Goal: Information Seeking & Learning: Learn about a topic

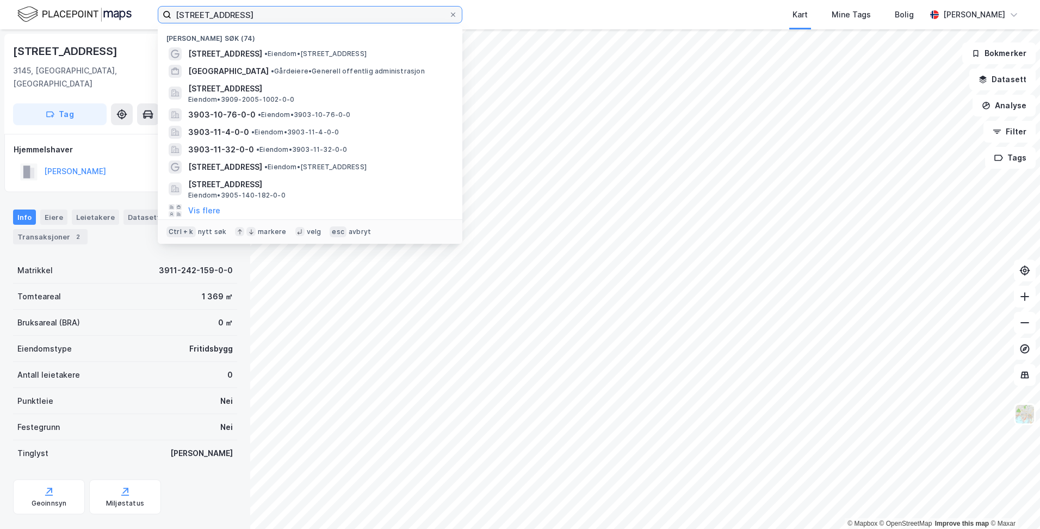
drag, startPoint x: 272, startPoint y: 10, endPoint x: 136, endPoint y: -8, distance: 137.2
click at [136, 0] on html "[STREET_ADDRESS] Nylige søk (74) [STREET_ADDRESS] • Eiendom • [STREET_ADDRESS] …" at bounding box center [520, 264] width 1040 height 529
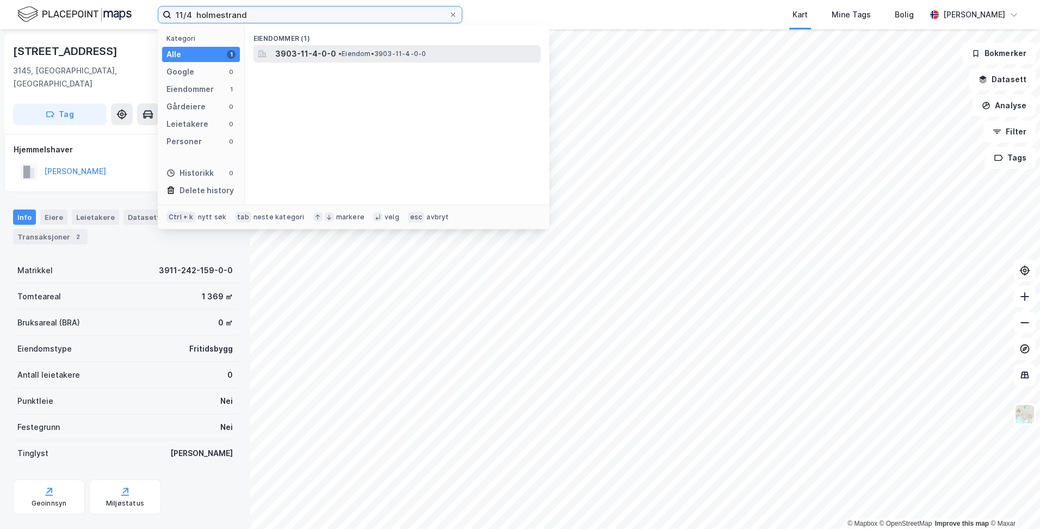
type input "11/4 holmestrand"
click at [360, 54] on span "• Eiendom • 3903-11-4-0-0" at bounding box center [382, 54] width 88 height 9
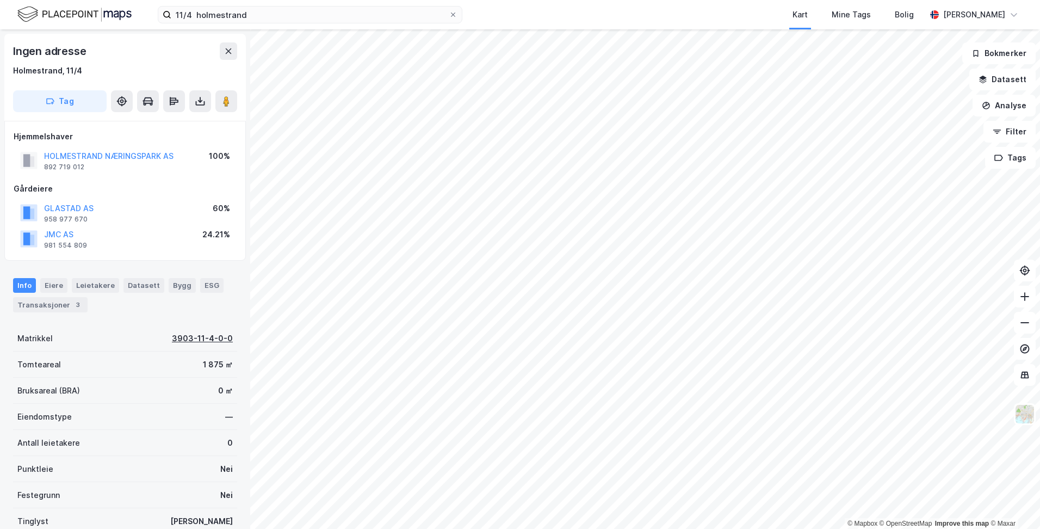
click at [188, 342] on div "3903-11-4-0-0" at bounding box center [202, 338] width 61 height 13
click at [154, 362] on div "Tomteareal 1 875 ㎡" at bounding box center [125, 364] width 224 height 26
click at [73, 370] on div "Tomteareal 1 875 ㎡" at bounding box center [125, 364] width 224 height 26
click at [60, 368] on div "Tomteareal 1 875 ㎡" at bounding box center [125, 364] width 224 height 26
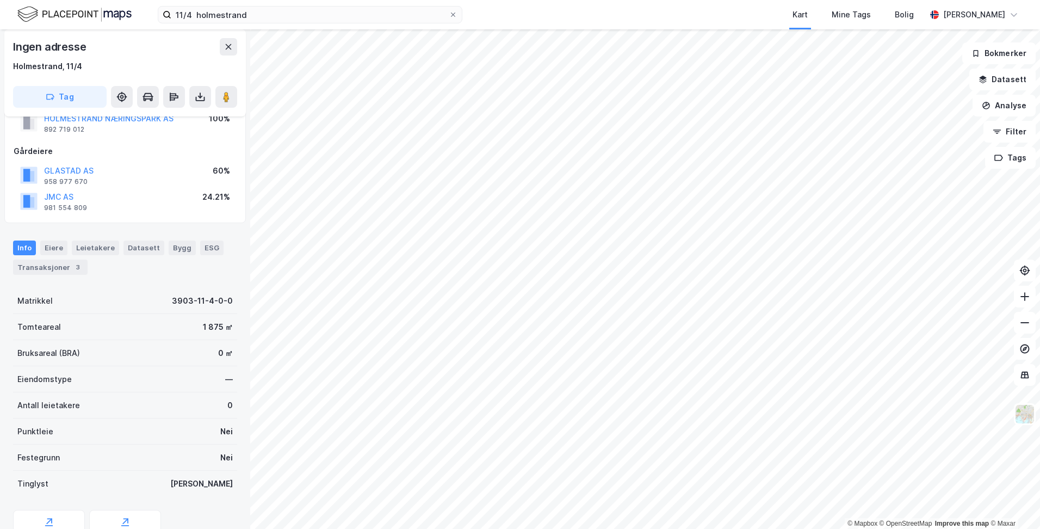
scroll to position [89, 0]
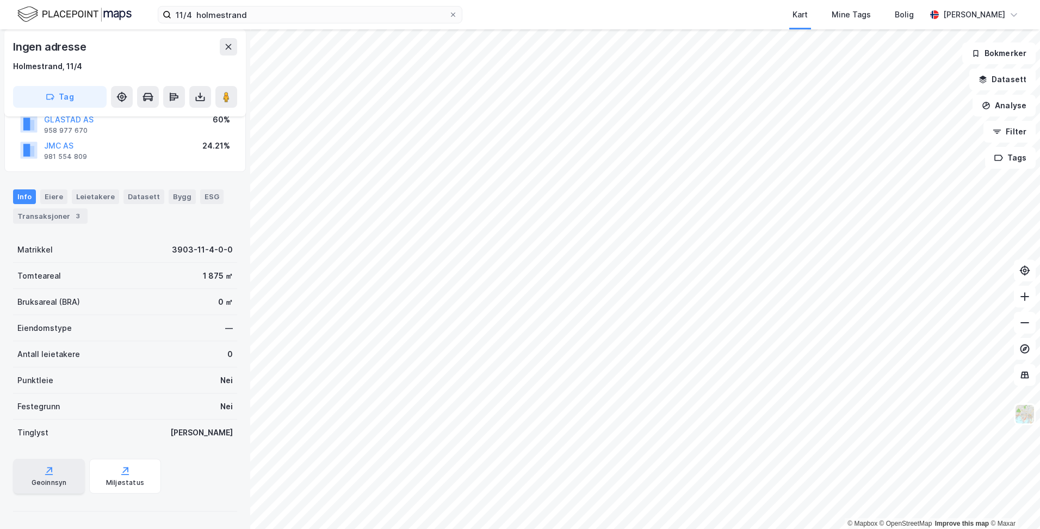
click at [39, 473] on div "Geoinnsyn" at bounding box center [49, 476] width 72 height 35
